Goal: Task Accomplishment & Management: Manage account settings

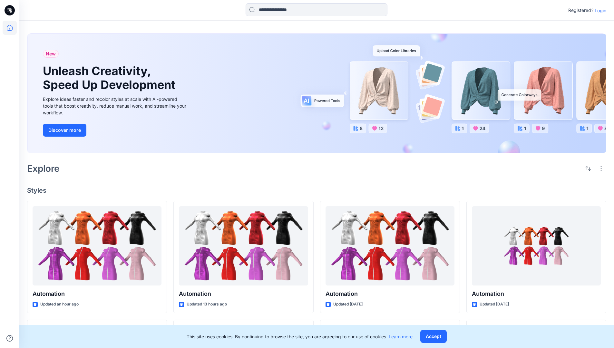
click at [599, 10] on p "Login" at bounding box center [600, 10] width 12 height 7
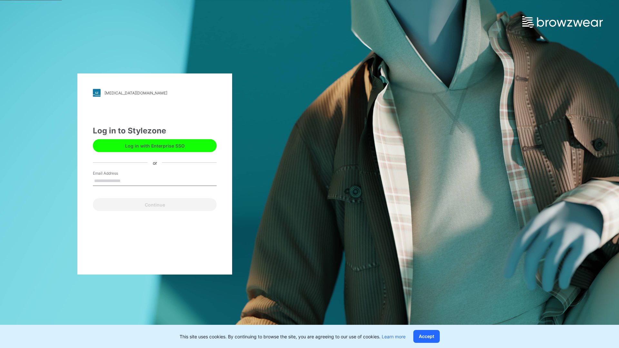
click at [127, 180] on input "Email Address" at bounding box center [155, 181] width 124 height 10
type input "**********"
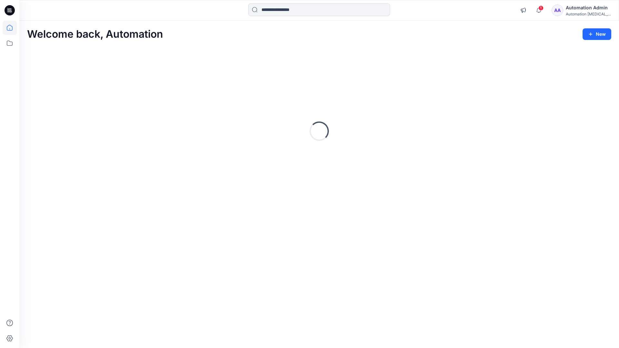
click at [12, 28] on icon at bounding box center [10, 28] width 6 height 6
click at [573, 10] on div "Automation Admin" at bounding box center [587, 8] width 45 height 8
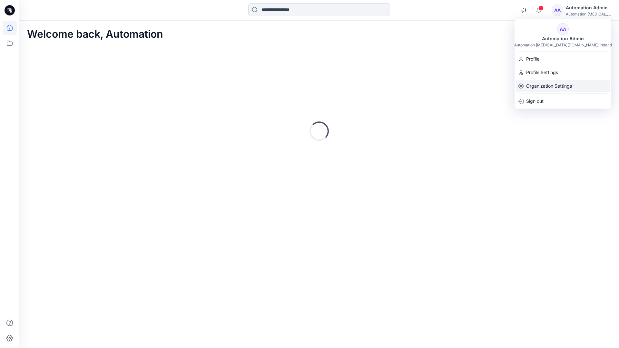
click at [542, 85] on p "Organization Settings" at bounding box center [549, 86] width 46 height 12
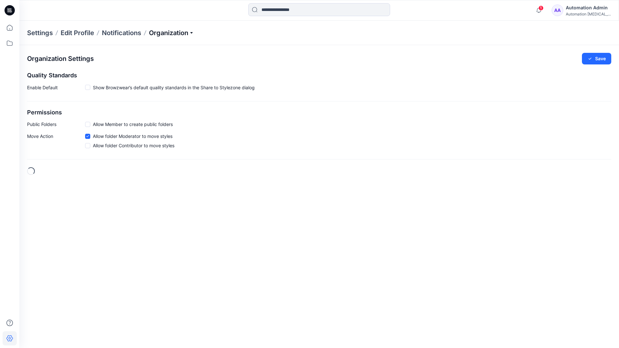
click at [193, 33] on p "Organization" at bounding box center [171, 32] width 45 height 9
click at [158, 58] on link "Edit Status Labels" at bounding box center [172, 60] width 94 height 13
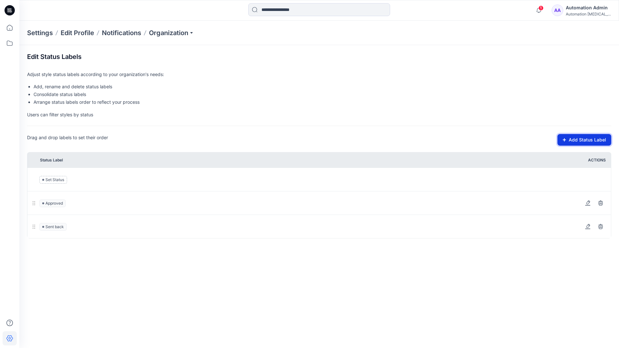
click at [567, 142] on button "Add Status Label" at bounding box center [584, 140] width 54 height 12
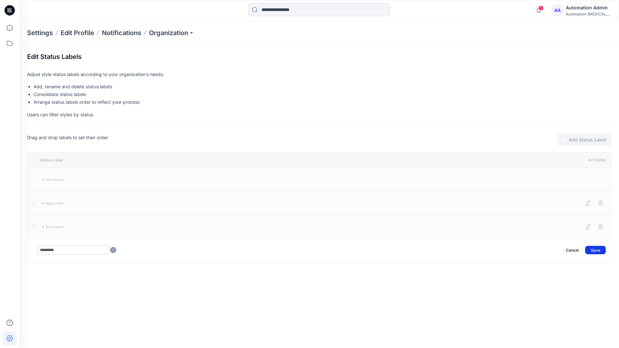
type input "*********"
click at [599, 247] on button "Save" at bounding box center [595, 250] width 21 height 8
click at [10, 27] on icon at bounding box center [10, 28] width 14 height 14
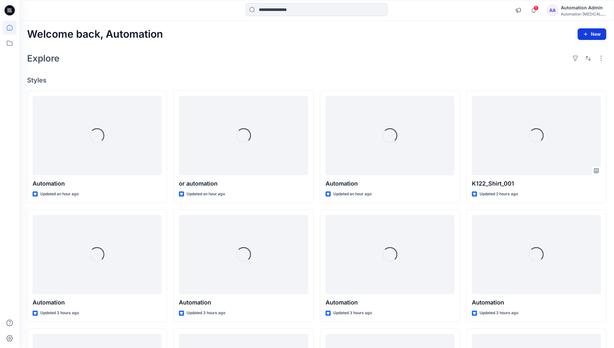
click at [586, 31] on button "New" at bounding box center [591, 34] width 29 height 12
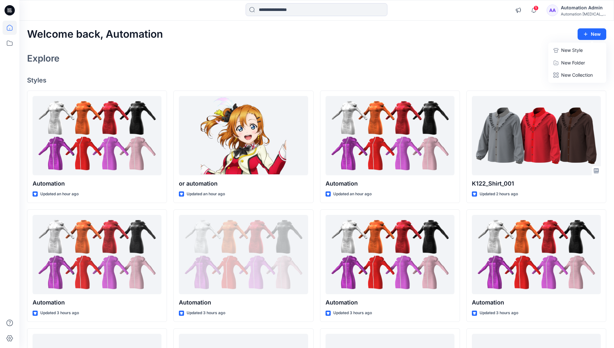
click at [571, 50] on p "New Style" at bounding box center [572, 50] width 22 height 8
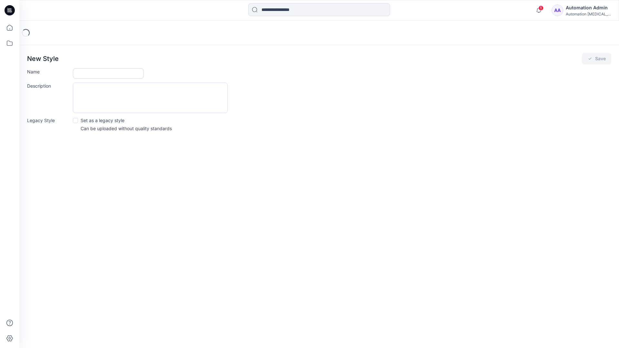
click at [88, 75] on input "Name" at bounding box center [108, 73] width 71 height 10
type input "**********"
click at [597, 58] on button "Save" at bounding box center [595, 59] width 29 height 12
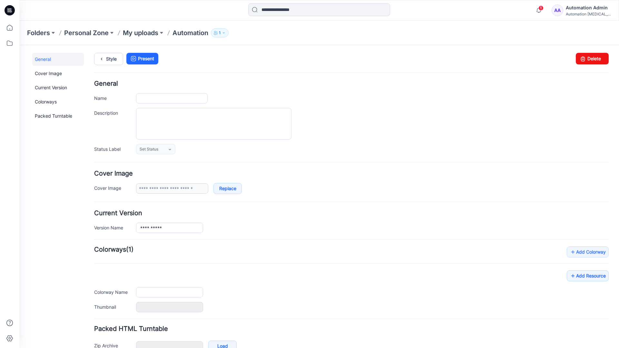
scroll to position [38, 0]
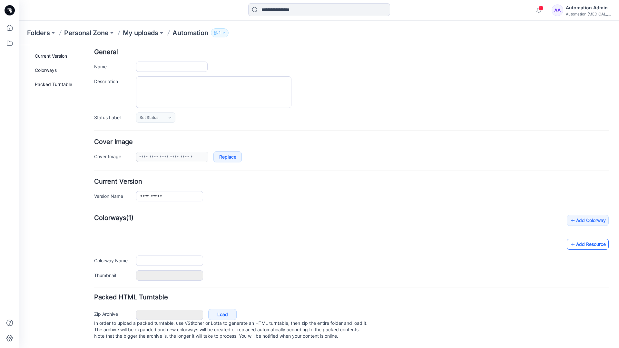
click at [592, 239] on link "Add Resource" at bounding box center [587, 244] width 42 height 11
type input "**********"
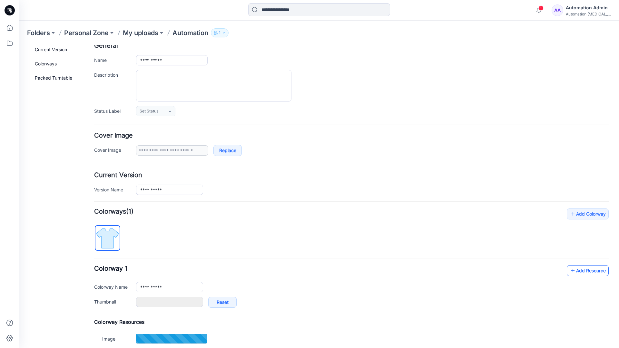
scroll to position [0, 0]
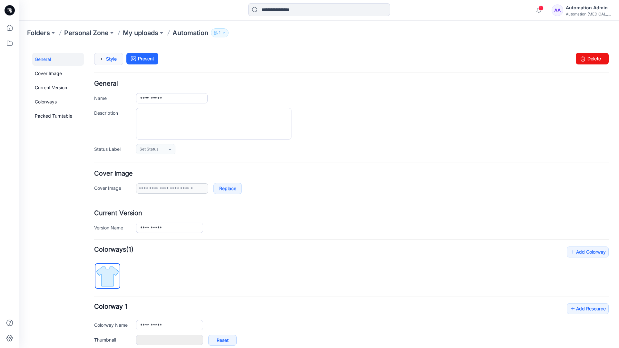
click at [109, 58] on link "Style" at bounding box center [108, 59] width 29 height 12
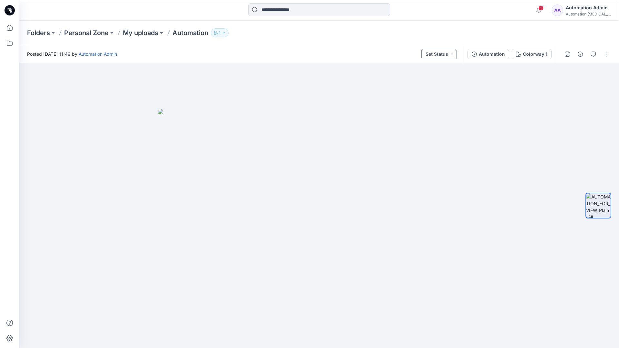
click at [446, 54] on button "Set Status" at bounding box center [438, 54] width 35 height 10
click at [447, 53] on button "Set Status" at bounding box center [438, 54] width 35 height 10
click at [423, 81] on p "Approved" at bounding box center [423, 84] width 21 height 8
click at [445, 53] on button "Approved" at bounding box center [439, 54] width 35 height 10
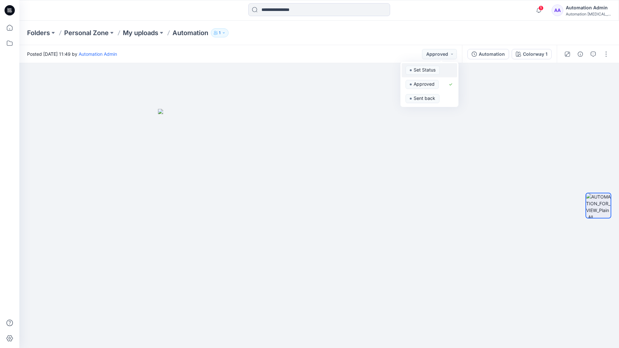
click at [438, 66] on span "Set Status" at bounding box center [422, 70] width 34 height 9
click at [494, 56] on div "Automation" at bounding box center [491, 54] width 26 height 7
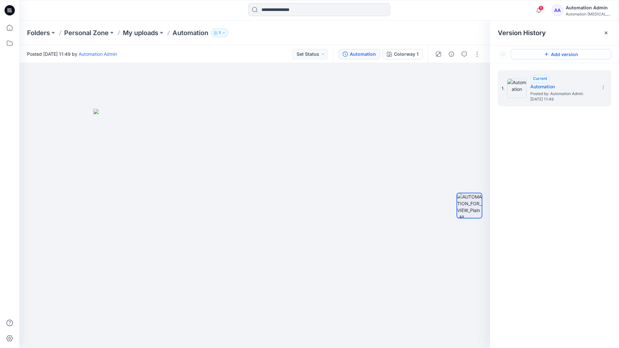
click at [554, 54] on button "Add version" at bounding box center [560, 54] width 101 height 10
click at [601, 88] on icon at bounding box center [602, 87] width 5 height 5
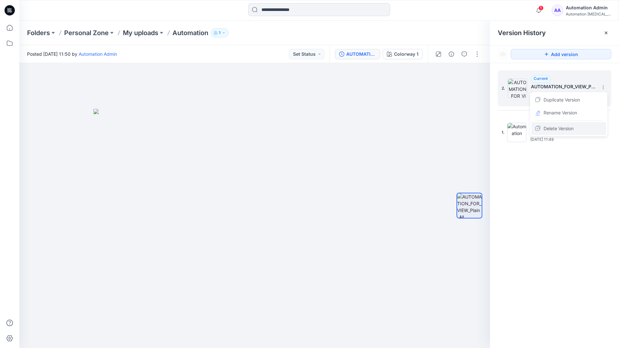
click at [565, 128] on span "Delete Version" at bounding box center [558, 129] width 30 height 8
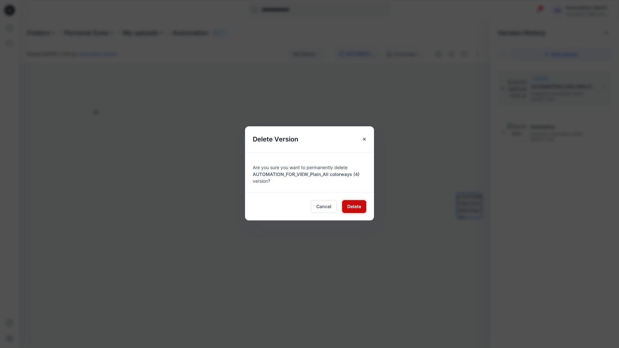
click at [354, 206] on span "Delete" at bounding box center [354, 206] width 14 height 7
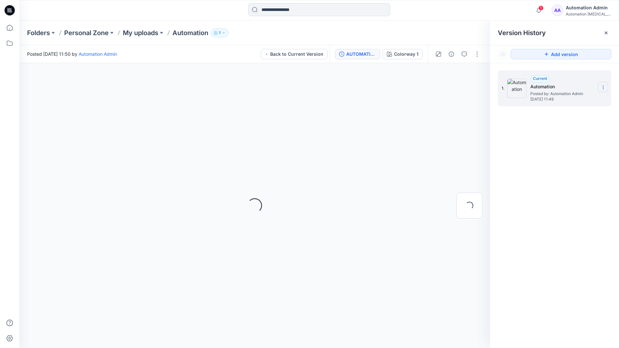
click at [601, 88] on icon at bounding box center [602, 87] width 5 height 5
click at [476, 52] on button "button" at bounding box center [477, 54] width 10 height 10
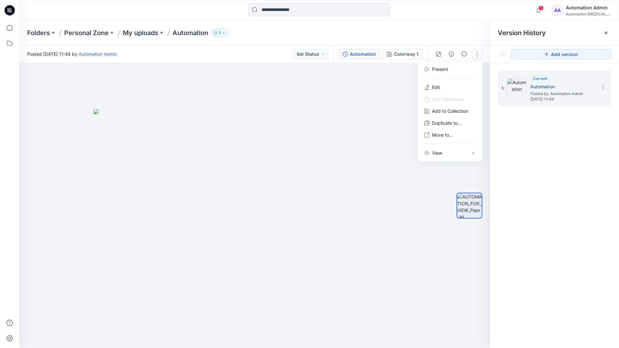
click at [477, 54] on button "button" at bounding box center [477, 54] width 10 height 10
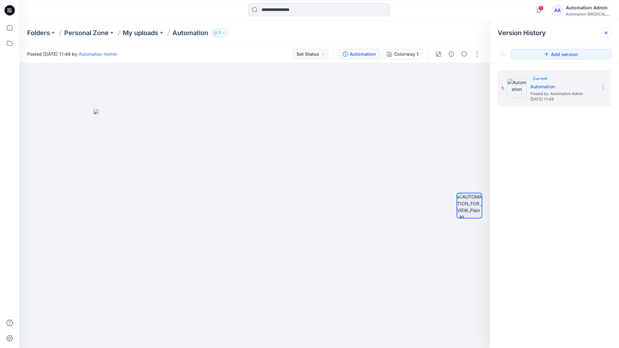
click at [607, 34] on icon at bounding box center [605, 33] width 3 height 3
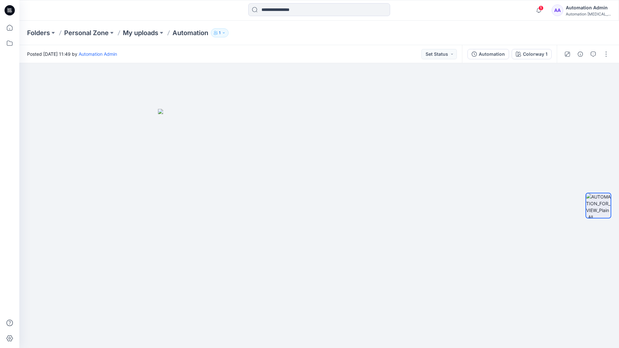
click at [581, 12] on div "Automation testim..." at bounding box center [587, 14] width 45 height 5
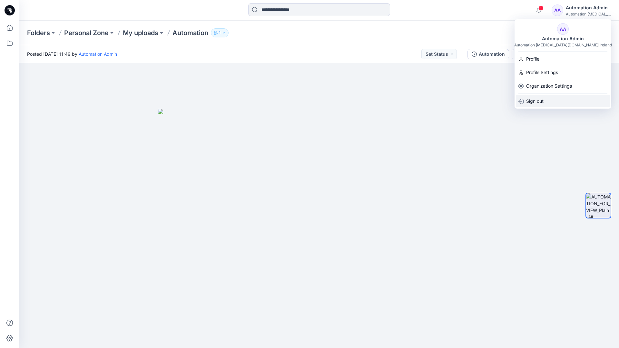
click at [543, 101] on p "Sign out" at bounding box center [534, 101] width 17 height 12
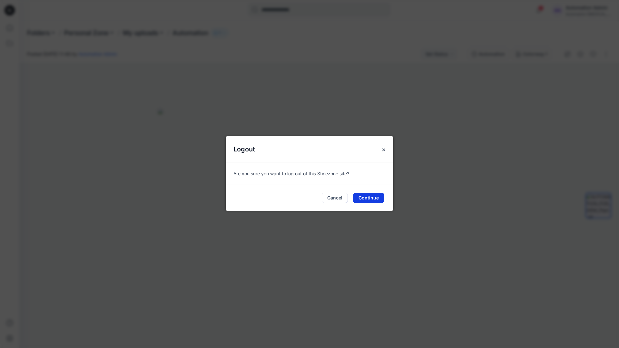
click at [369, 196] on button "Continue" at bounding box center [368, 198] width 31 height 10
